Goal: Navigation & Orientation: Find specific page/section

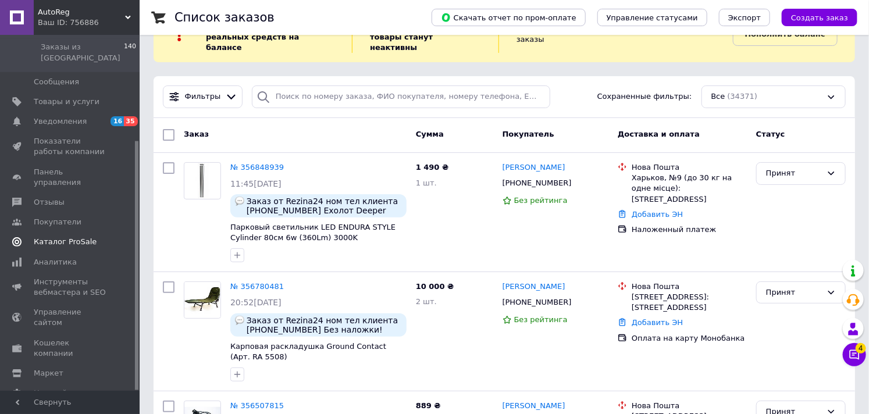
scroll to position [65, 0]
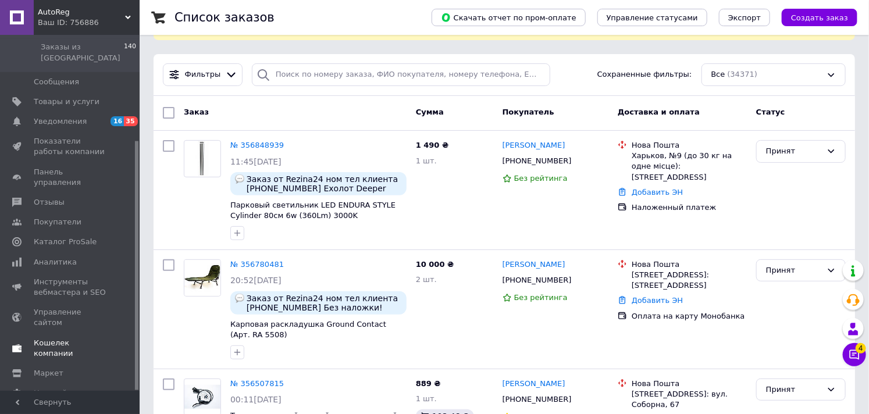
click at [67, 338] on span "Кошелек компании" at bounding box center [71, 348] width 74 height 21
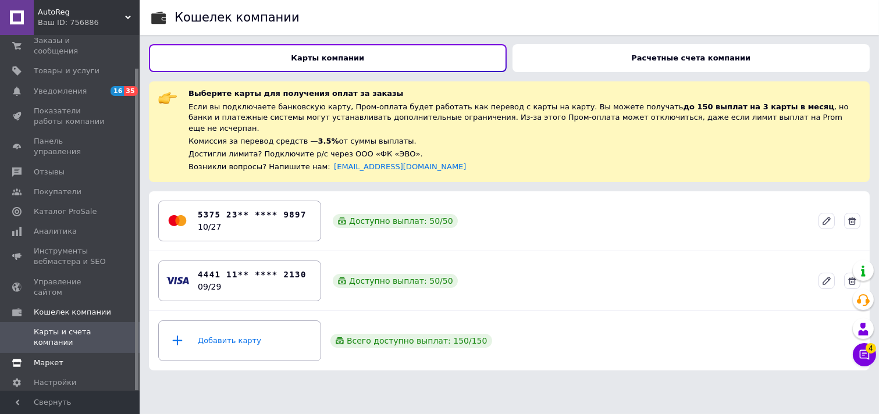
click at [44, 358] on span "Маркет" at bounding box center [49, 363] width 30 height 10
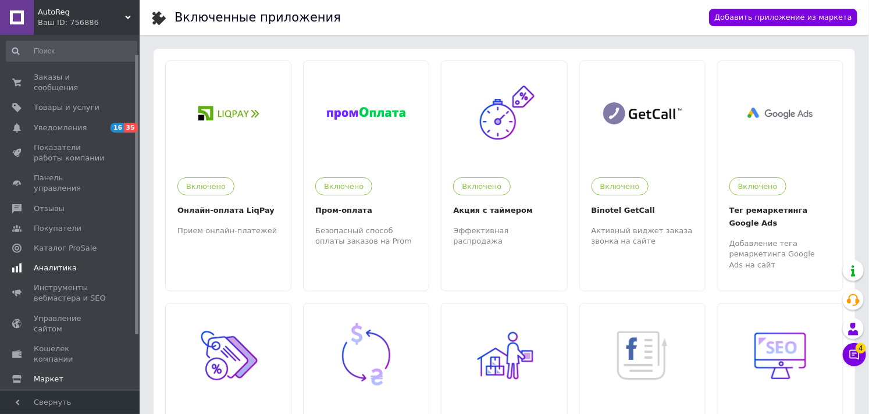
scroll to position [65, 0]
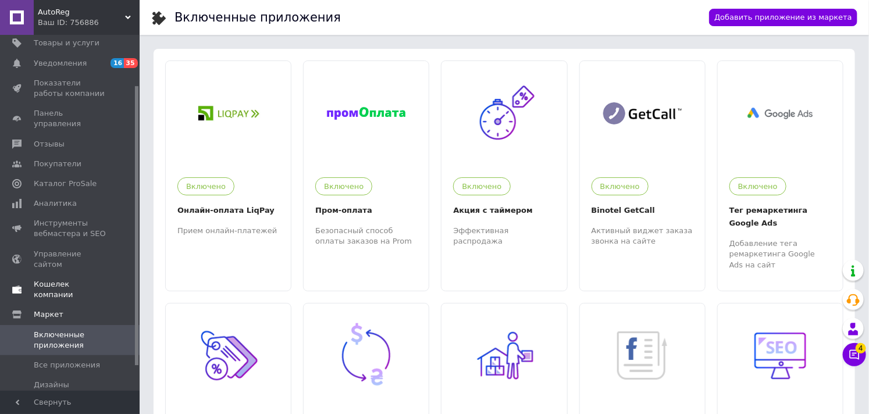
click at [70, 279] on span "Кошелек компании" at bounding box center [71, 289] width 74 height 21
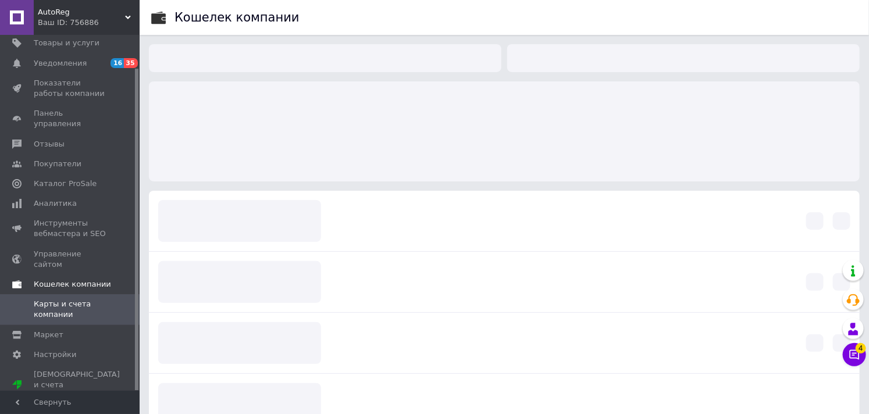
scroll to position [37, 0]
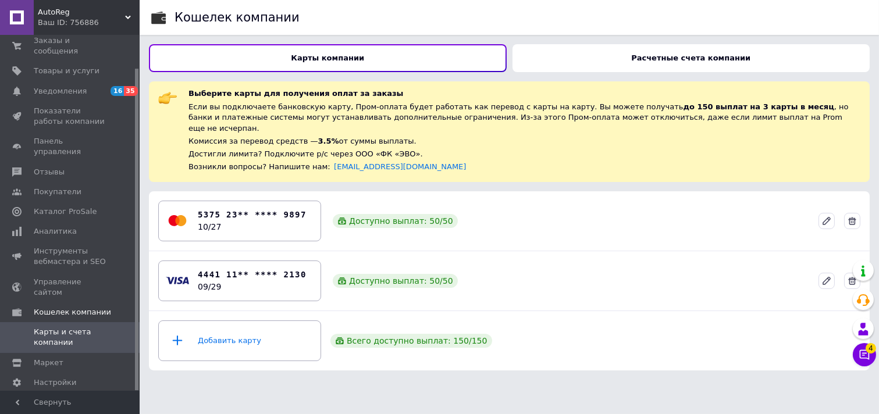
click at [51, 327] on span "Карты и счета компании" at bounding box center [71, 337] width 74 height 21
click at [62, 277] on span "Управление сайтом" at bounding box center [71, 287] width 74 height 21
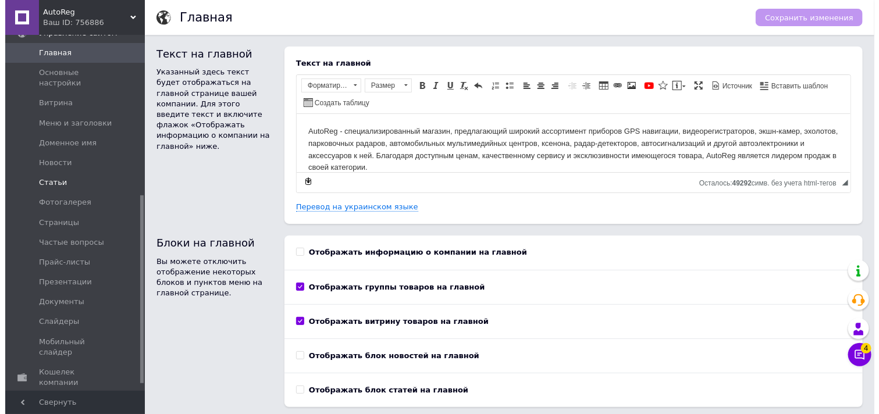
scroll to position [315, 0]
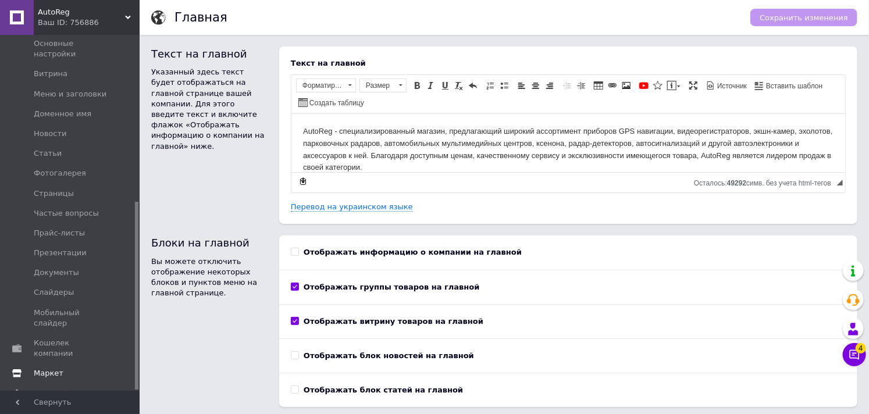
click at [55, 368] on span "Маркет" at bounding box center [49, 373] width 30 height 10
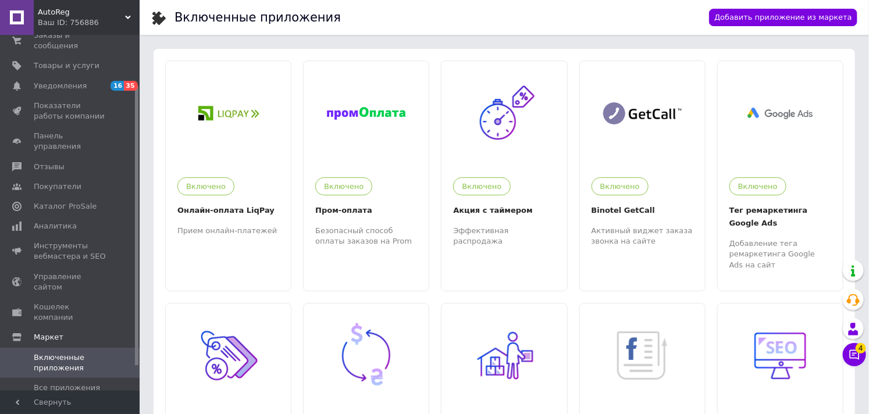
scroll to position [65, 0]
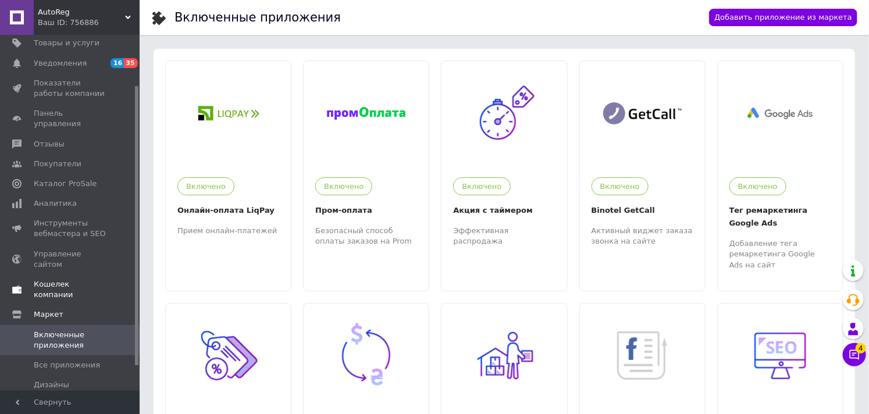
click at [70, 279] on span "Кошелек компании" at bounding box center [71, 289] width 74 height 21
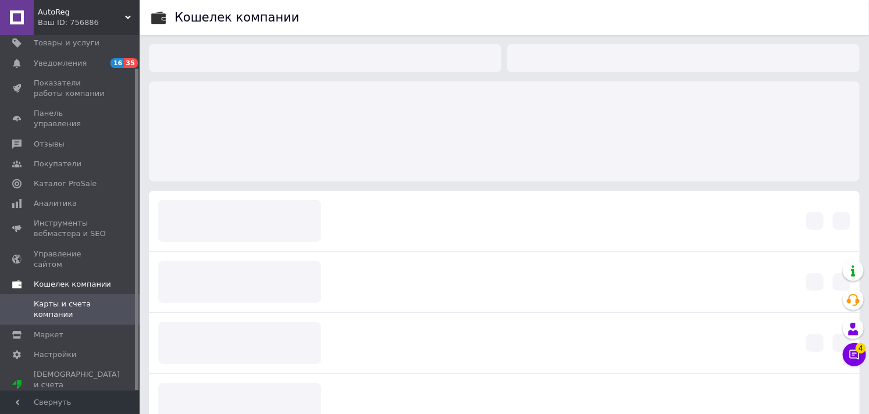
scroll to position [37, 0]
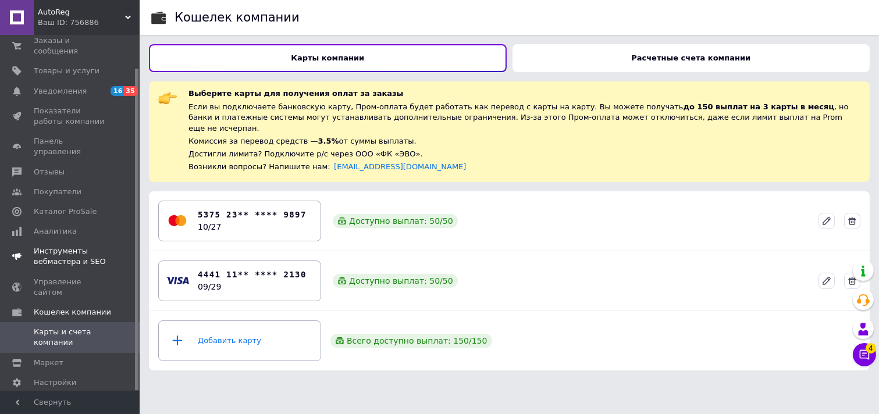
click at [70, 246] on link "Инструменты вебмастера и SEO" at bounding box center [71, 256] width 143 height 30
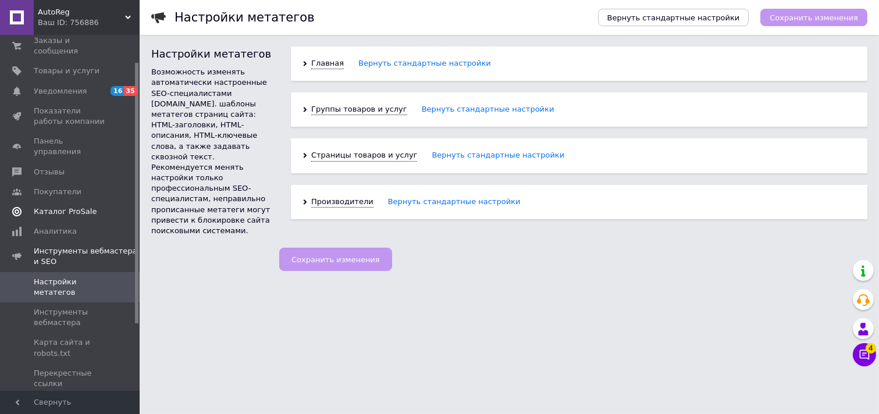
click at [55, 207] on span "Каталог ProSale" at bounding box center [65, 212] width 63 height 10
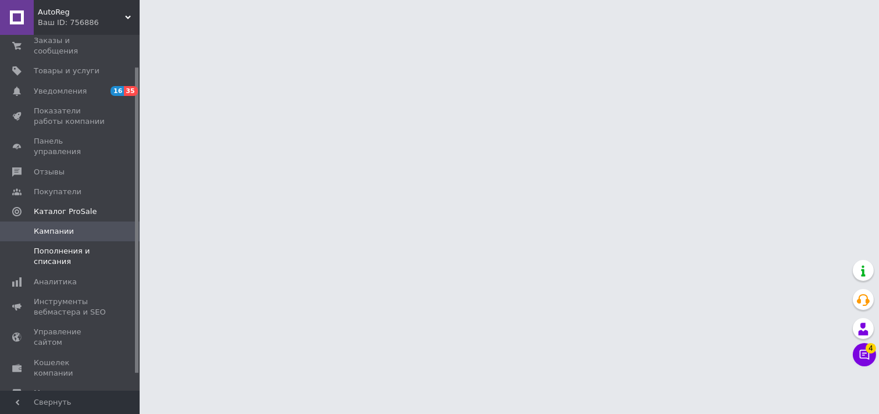
click at [50, 246] on span "Пополнения и списания" at bounding box center [71, 256] width 74 height 21
